Goal: Task Accomplishment & Management: Complete application form

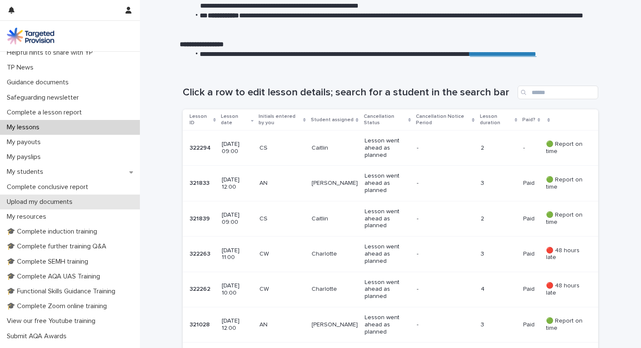
scroll to position [50, 0]
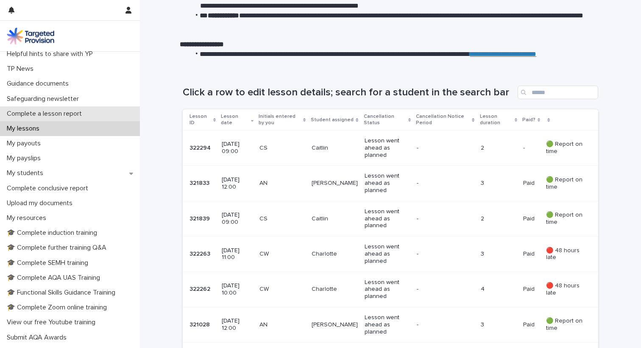
click at [61, 117] on p "Complete a lesson report" at bounding box center [45, 114] width 85 height 8
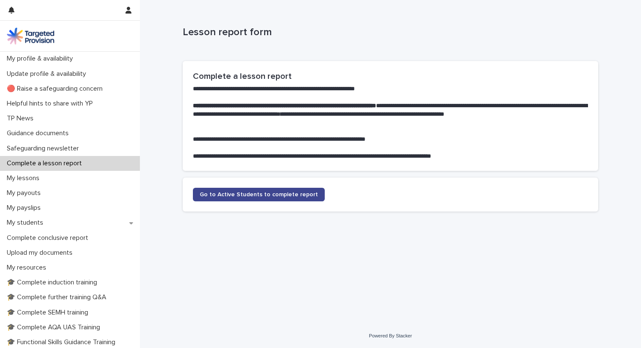
click at [243, 195] on span "Go to Active Students to complete report" at bounding box center [259, 195] width 118 height 6
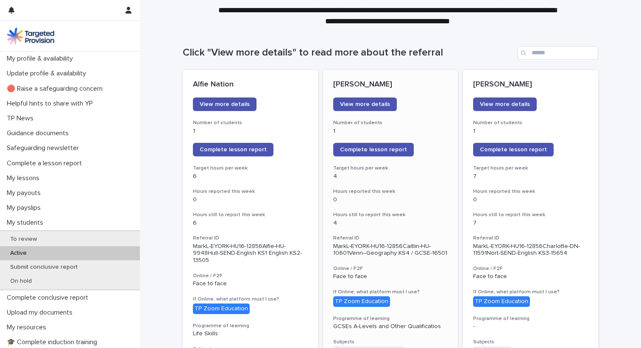
scroll to position [61, 0]
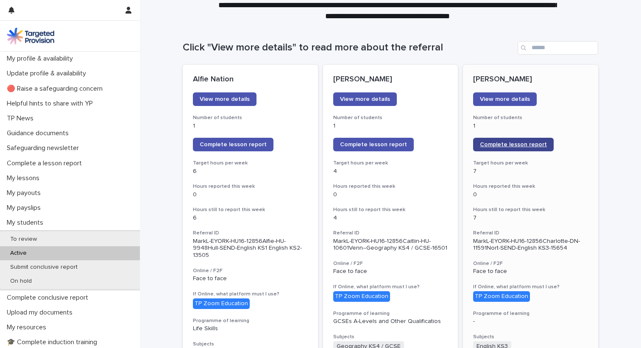
click at [523, 148] on link "Complete lesson report" at bounding box center [513, 145] width 81 height 14
click at [507, 146] on span "Complete lesson report" at bounding box center [513, 145] width 67 height 6
click at [502, 150] on link "Complete lesson report" at bounding box center [513, 145] width 81 height 14
click at [499, 147] on span "Complete lesson report" at bounding box center [513, 145] width 67 height 6
click at [488, 145] on span "Complete lesson report" at bounding box center [513, 145] width 67 height 6
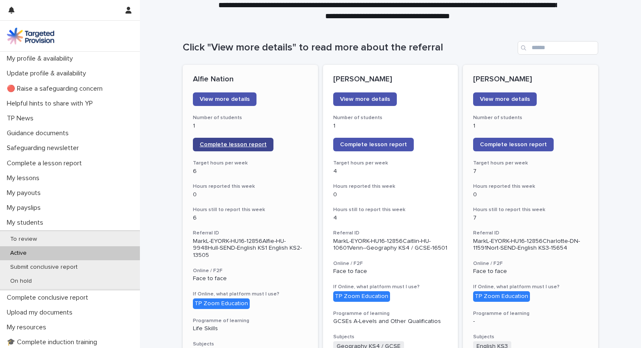
click at [237, 143] on span "Complete lesson report" at bounding box center [233, 145] width 67 height 6
click at [242, 145] on span "Complete lesson report" at bounding box center [233, 145] width 67 height 6
click at [249, 145] on span "Complete lesson report" at bounding box center [233, 145] width 67 height 6
